Goal: Task Accomplishment & Management: Use online tool/utility

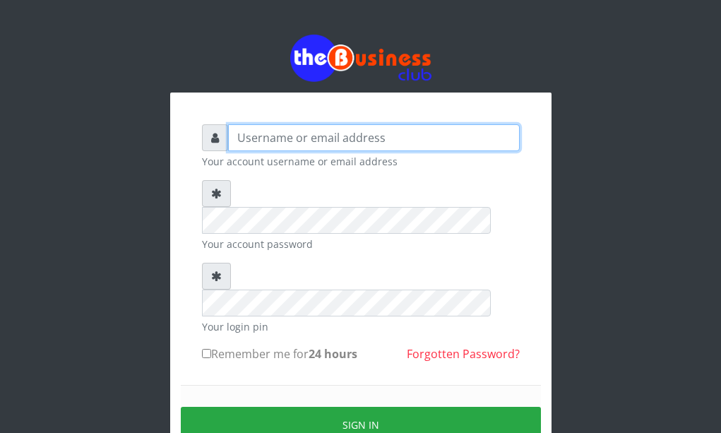
click at [492, 143] on input "text" at bounding box center [374, 137] width 292 height 27
type input "jossy"
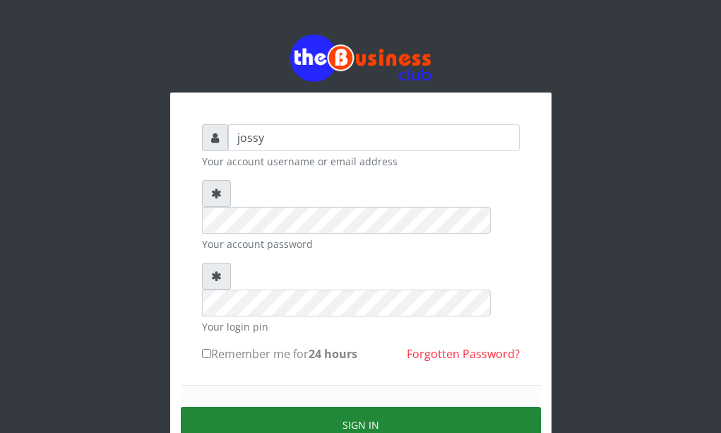
click at [483, 407] on button "Sign in" at bounding box center [361, 425] width 360 height 36
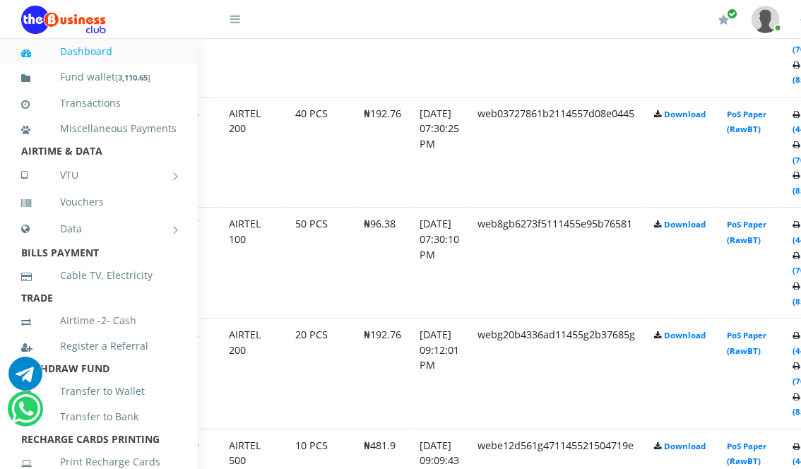
scroll to position [1350, 62]
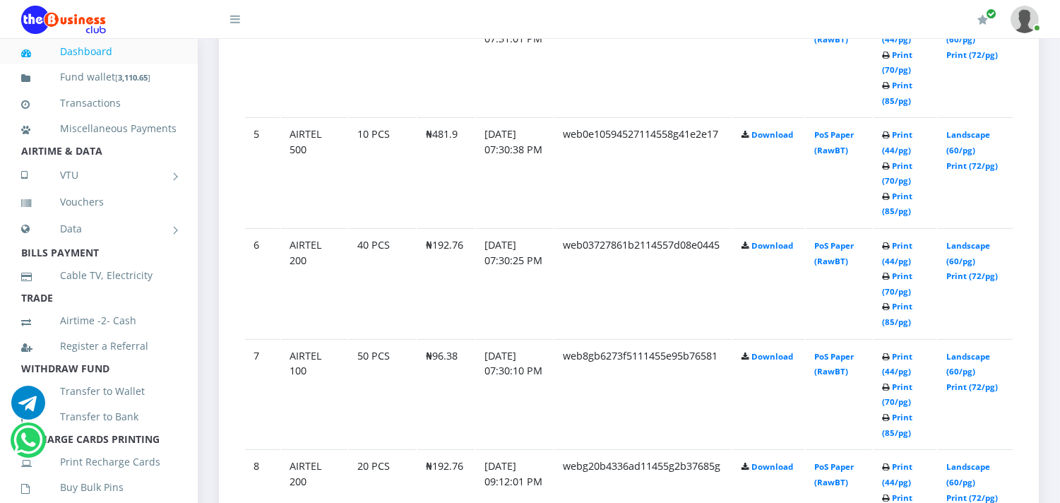
scroll to position [1224, 0]
click at [896, 422] on link "Print (85/pg)" at bounding box center [897, 423] width 30 height 26
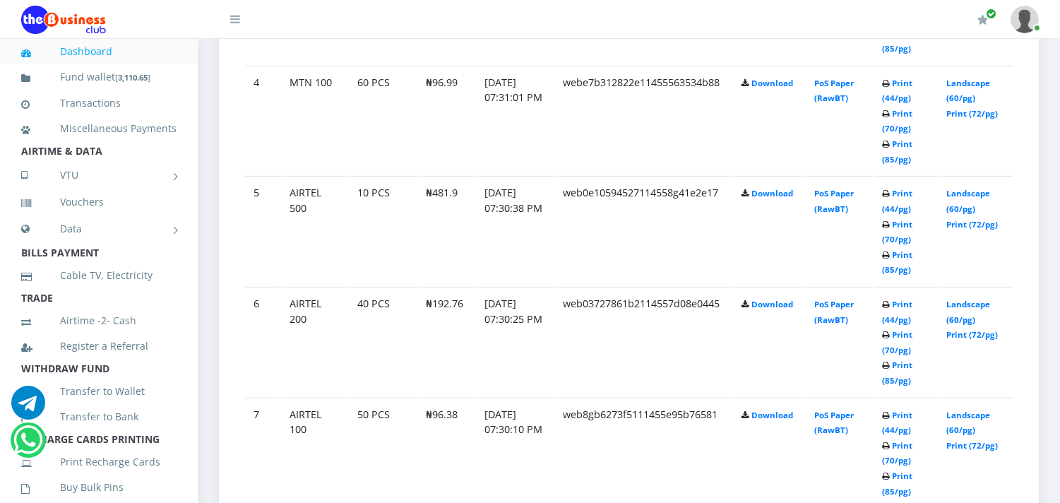
scroll to position [1224, 0]
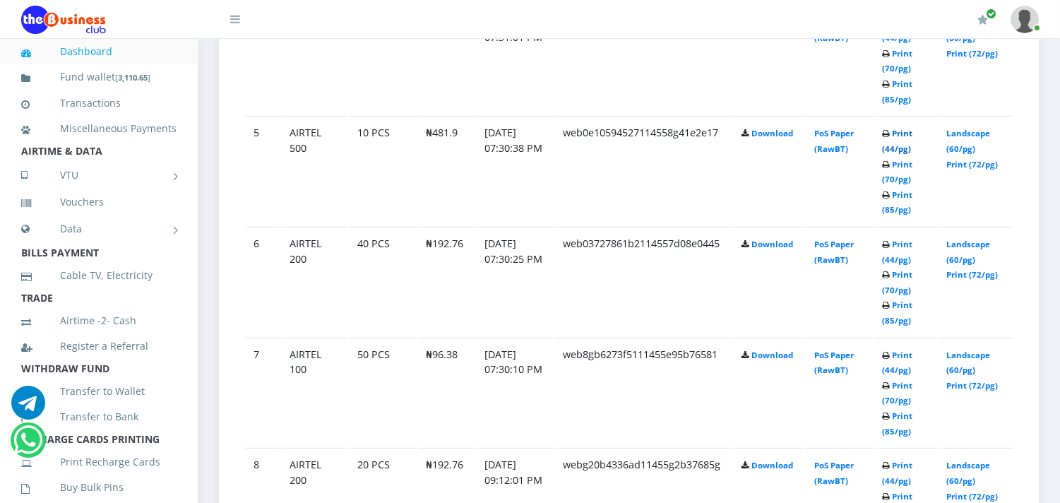
click at [896, 139] on link "Print (44/pg)" at bounding box center [897, 141] width 30 height 26
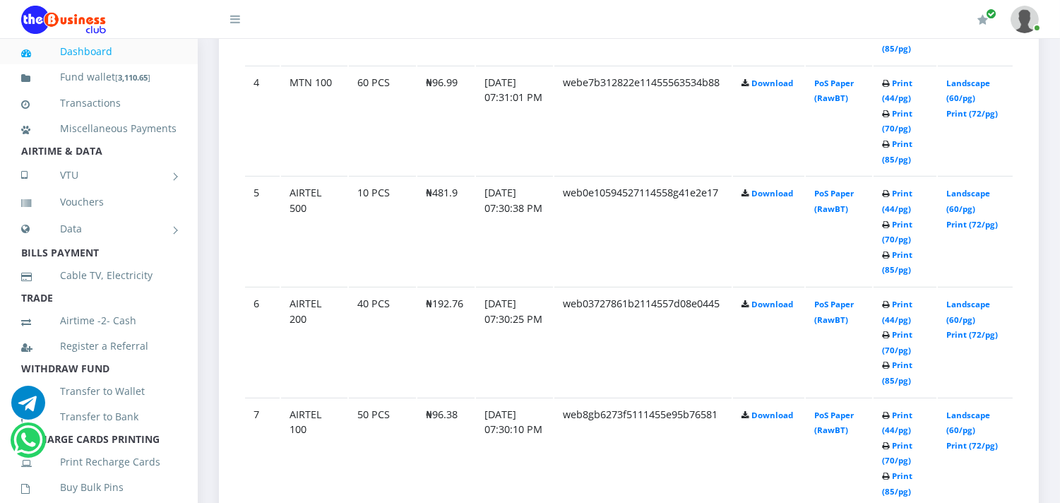
scroll to position [1224, 0]
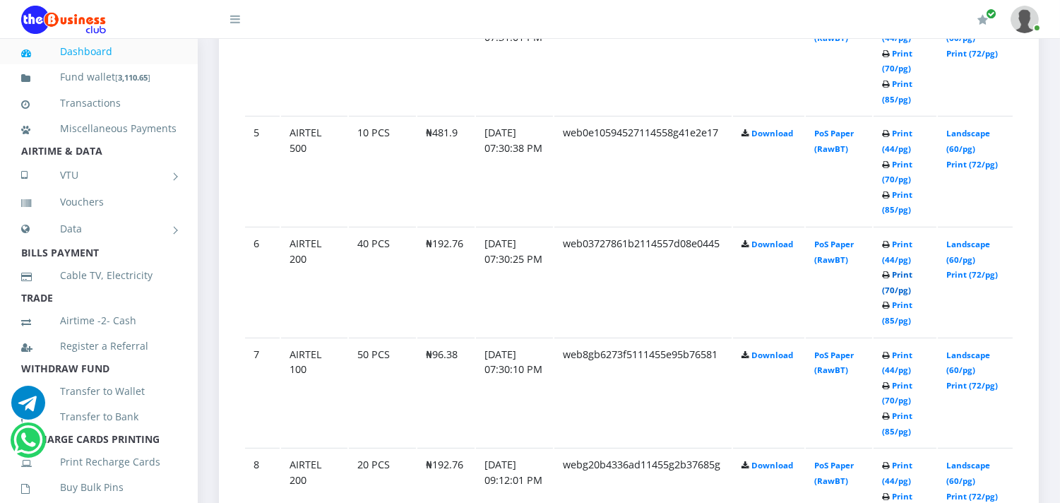
click at [894, 286] on link "Print (70/pg)" at bounding box center [897, 282] width 30 height 26
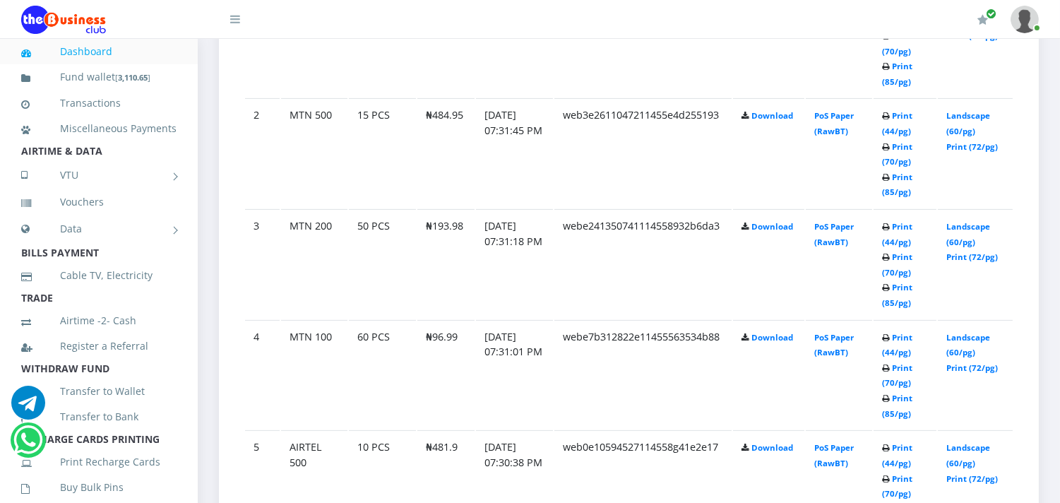
scroll to position [879, 0]
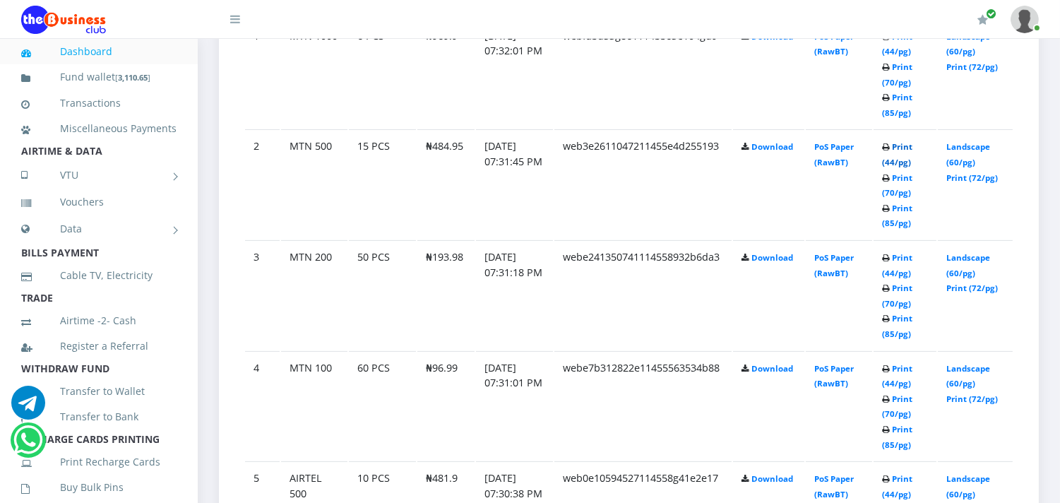
click at [906, 160] on link "Print (44/pg)" at bounding box center [897, 154] width 30 height 26
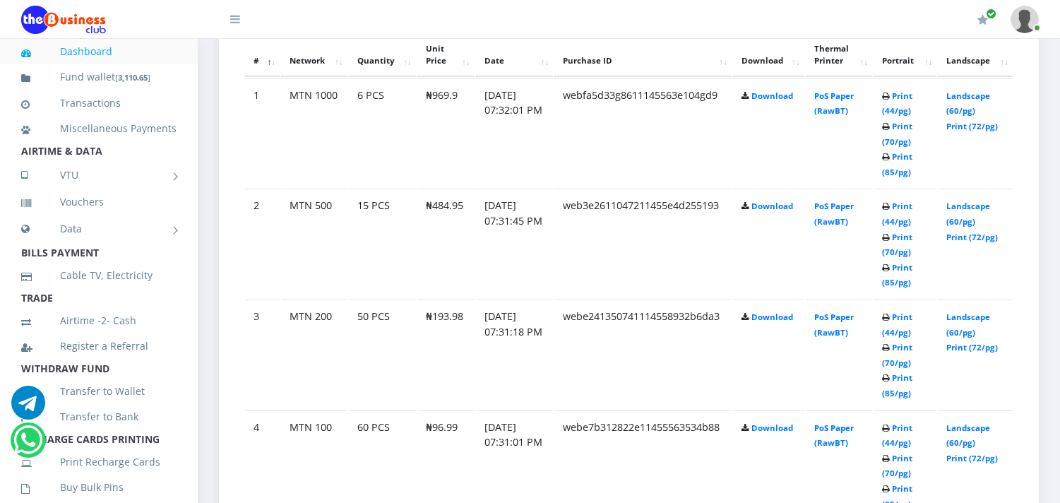
scroll to position [879, 0]
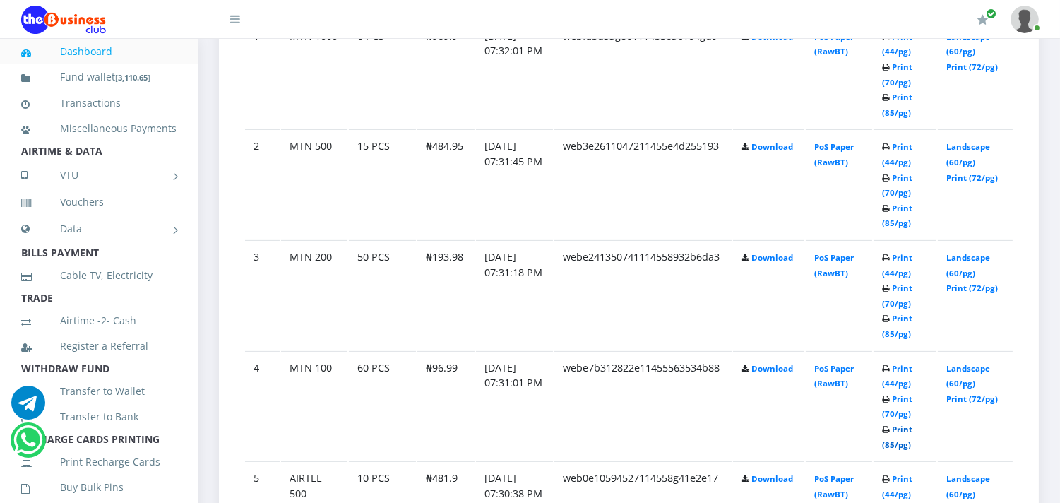
click at [890, 440] on link "Print (85/pg)" at bounding box center [897, 437] width 30 height 26
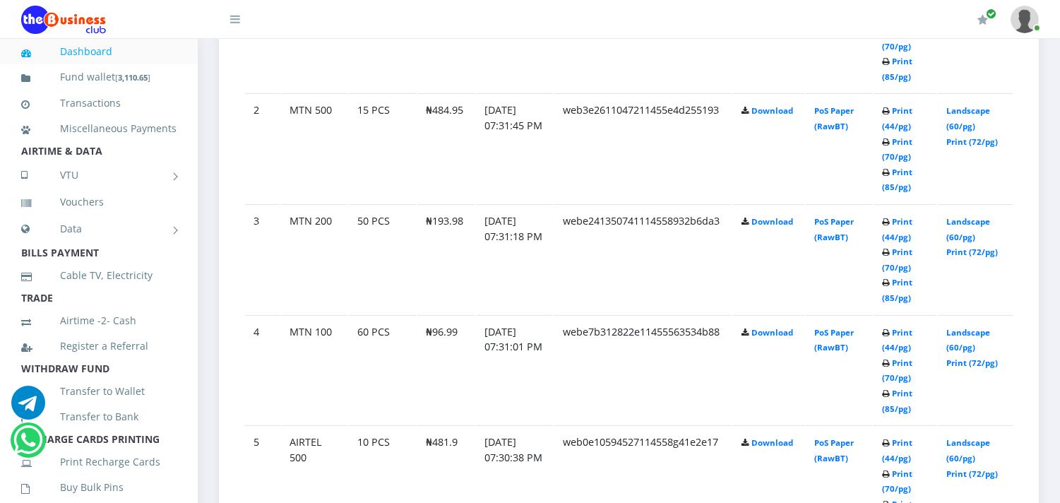
scroll to position [879, 0]
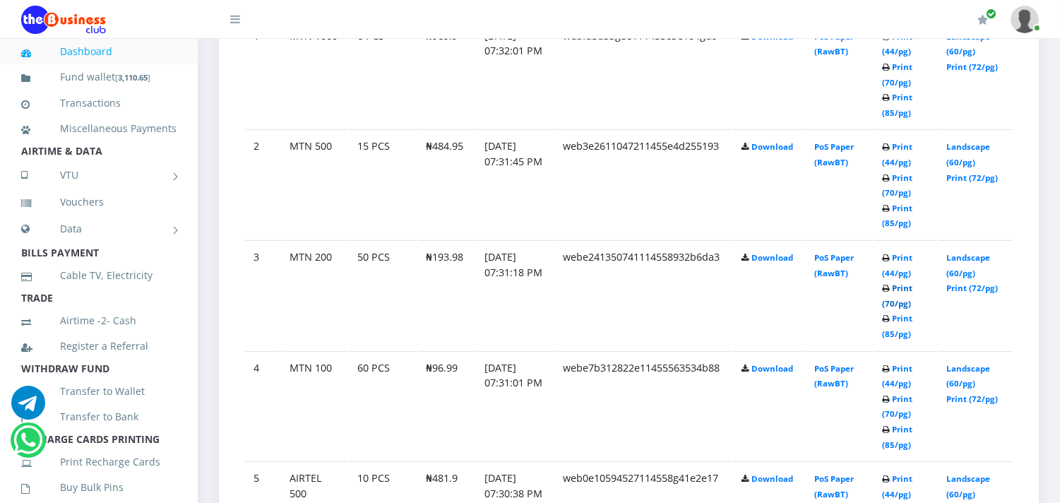
click at [896, 299] on link "Print (70/pg)" at bounding box center [897, 296] width 30 height 26
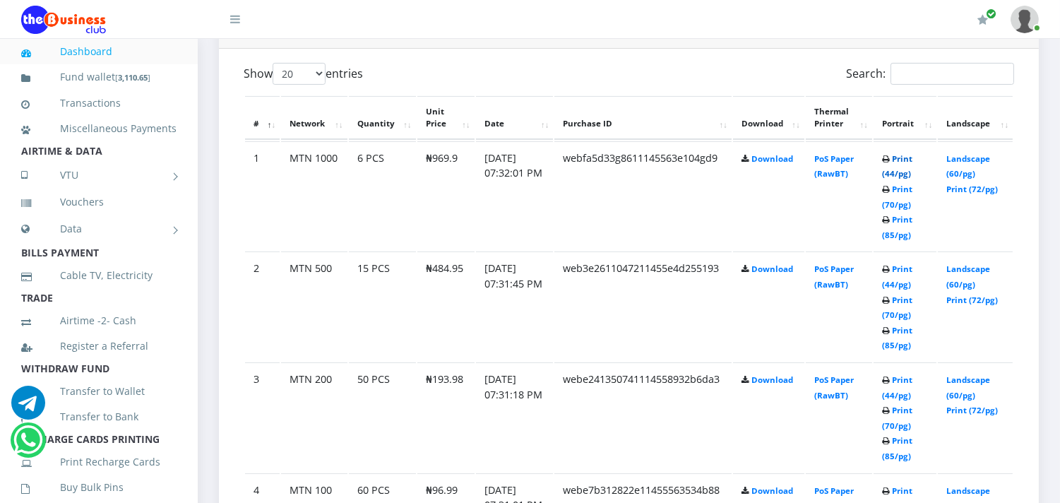
click at [890, 167] on link "Print (44/pg)" at bounding box center [897, 166] width 30 height 26
